Goal: Information Seeking & Learning: Learn about a topic

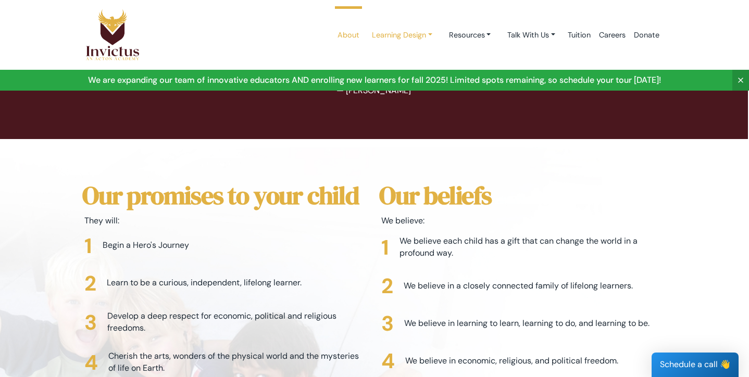
scroll to position [2300, 1]
click at [477, 37] on link "Resources" at bounding box center [470, 35] width 59 height 19
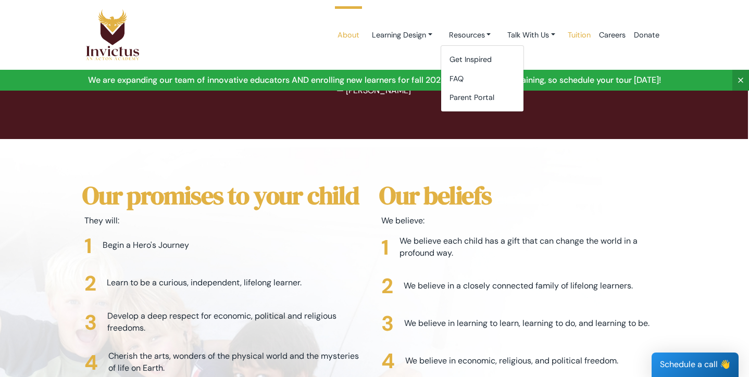
click at [580, 48] on link "Tuition" at bounding box center [579, 35] width 31 height 44
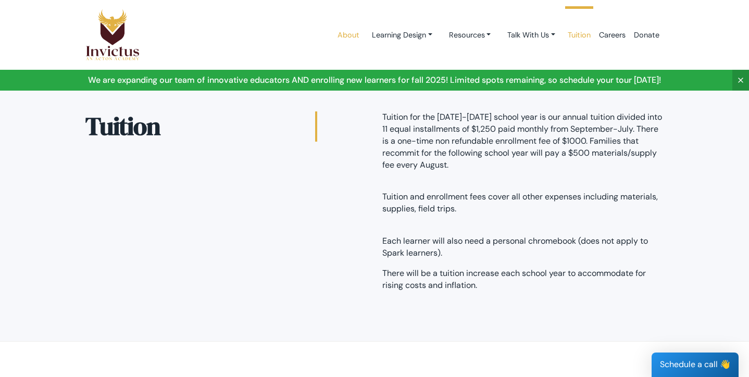
click at [346, 34] on link "About" at bounding box center [348, 35] width 30 height 44
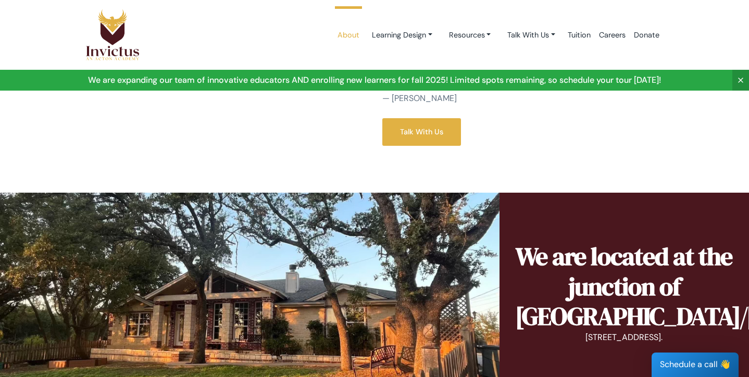
scroll to position [623, 0]
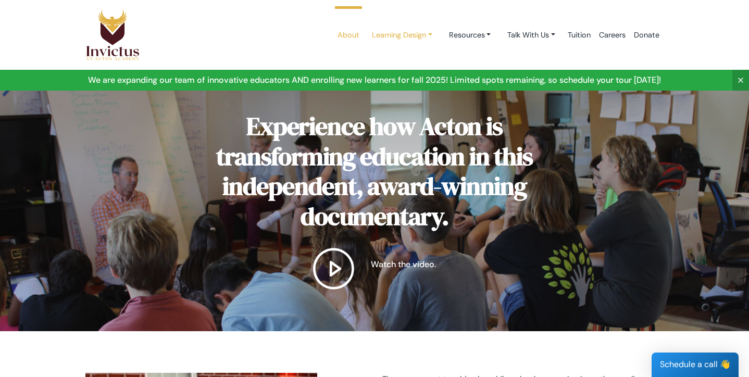
click at [411, 41] on link "Learning Design" at bounding box center [402, 35] width 77 height 19
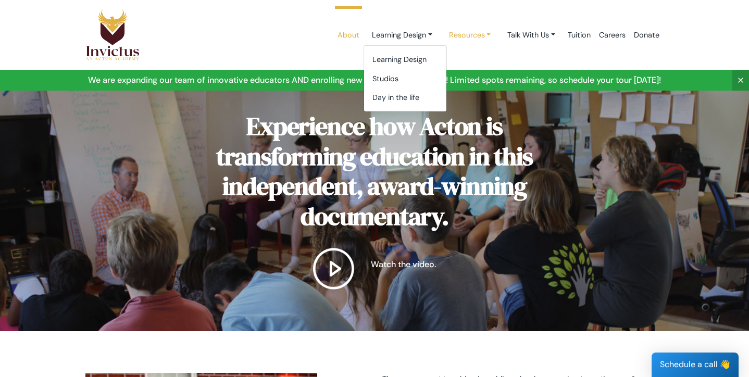
click at [462, 32] on link "Resources" at bounding box center [470, 35] width 59 height 19
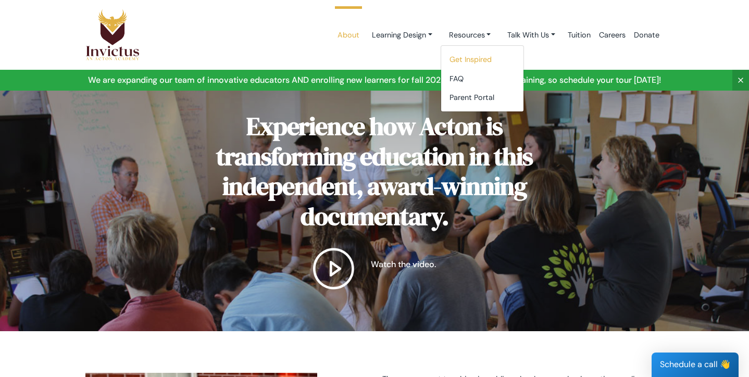
click at [466, 64] on link "Get Inspired" at bounding box center [482, 59] width 82 height 19
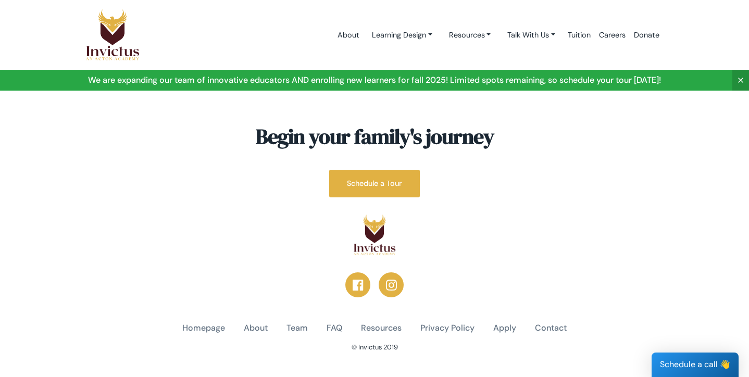
scroll to position [1491, 0]
click at [254, 322] on link "About" at bounding box center [256, 328] width 24 height 12
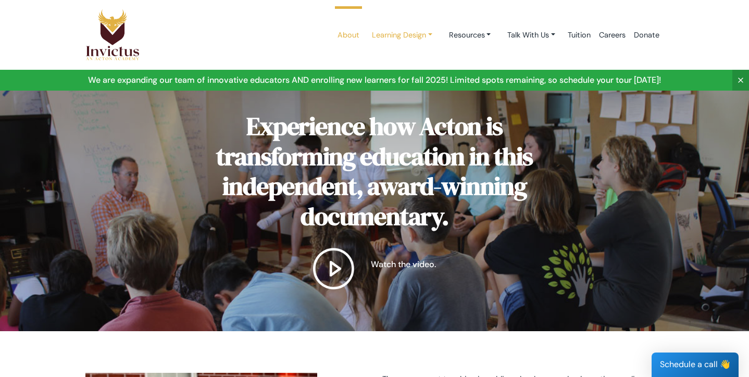
click at [394, 33] on link "Learning Design" at bounding box center [402, 35] width 77 height 19
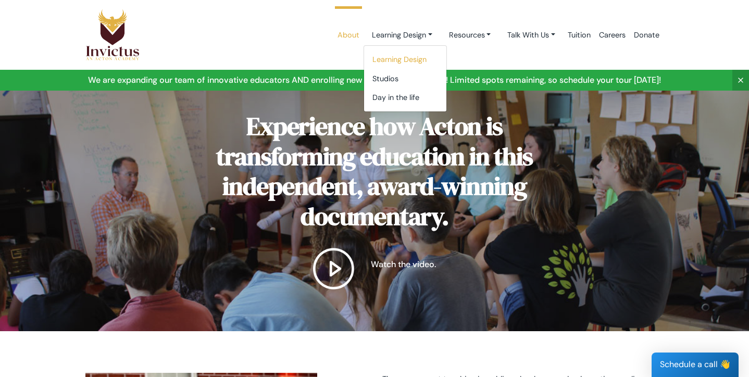
click at [394, 57] on link "Learning Design" at bounding box center [405, 59] width 82 height 19
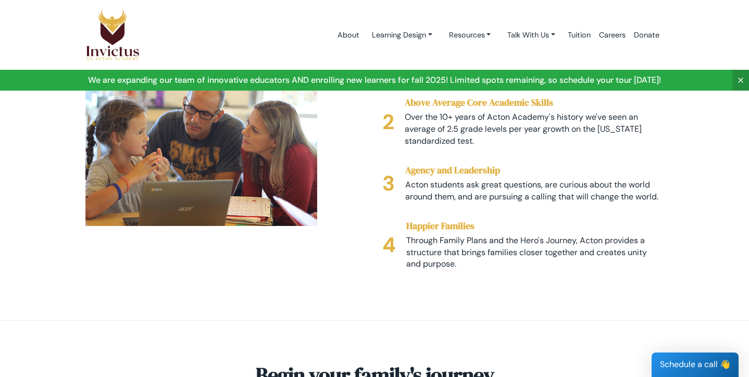
scroll to position [1728, 0]
